Goal: Book appointment/travel/reservation

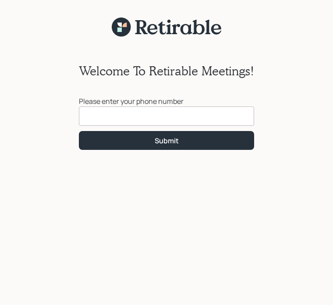
click at [122, 114] on input at bounding box center [166, 115] width 175 height 19
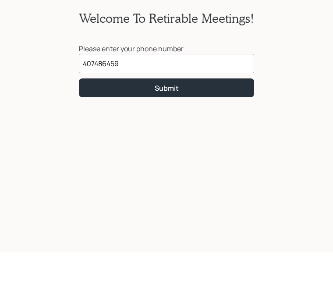
type input "[PHONE_NUMBER]"
click at [171, 131] on button "Submit" at bounding box center [166, 140] width 175 height 19
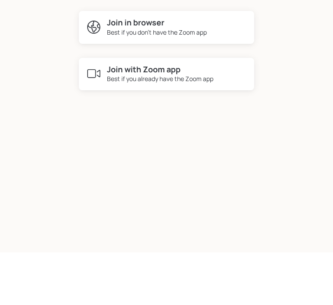
scroll to position [41, 0]
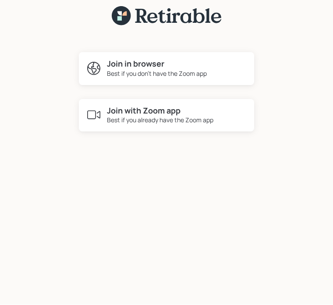
click at [151, 116] on div "Best if you already have the Zoom app" at bounding box center [160, 120] width 106 height 9
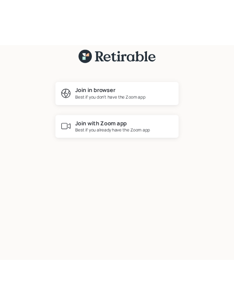
scroll to position [0, 0]
